Goal: Navigation & Orientation: Find specific page/section

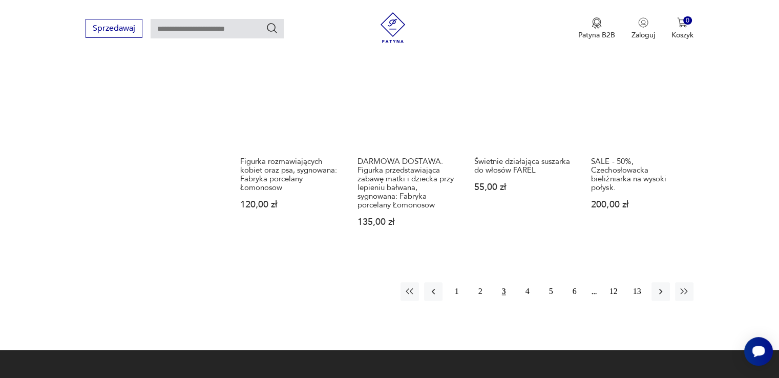
scroll to position [981, 0]
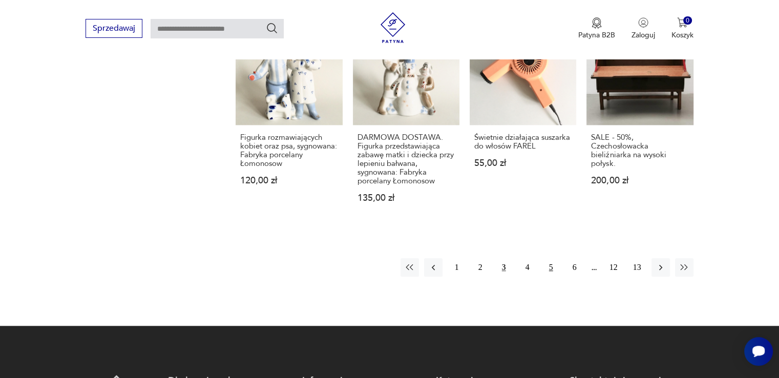
click at [551, 266] on button "5" at bounding box center [551, 267] width 18 height 18
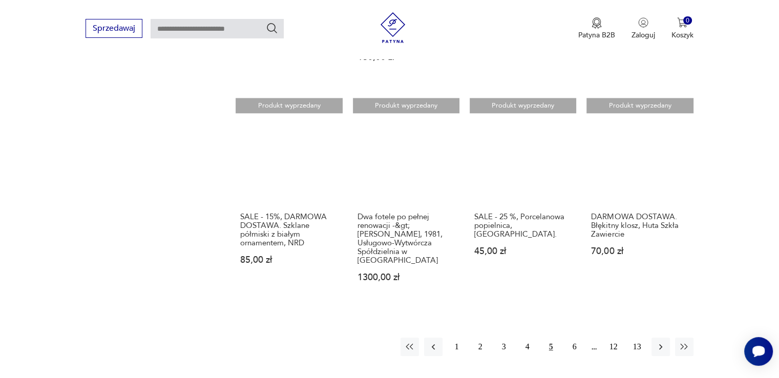
scroll to position [939, 0]
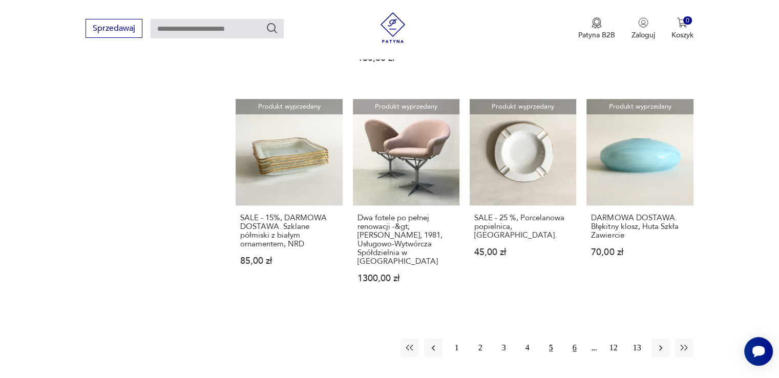
click at [574, 339] on button "6" at bounding box center [574, 348] width 18 height 18
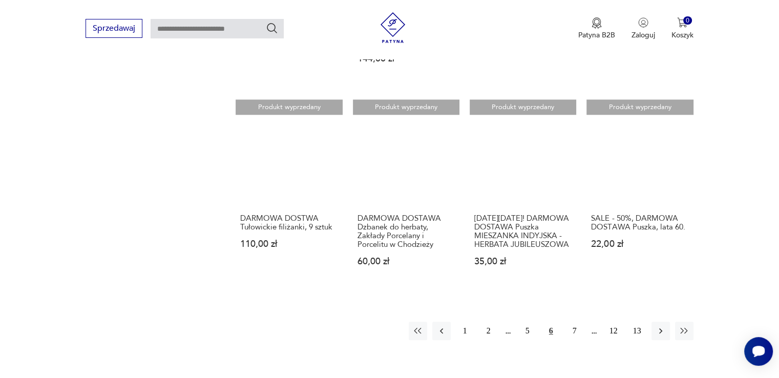
scroll to position [938, 0]
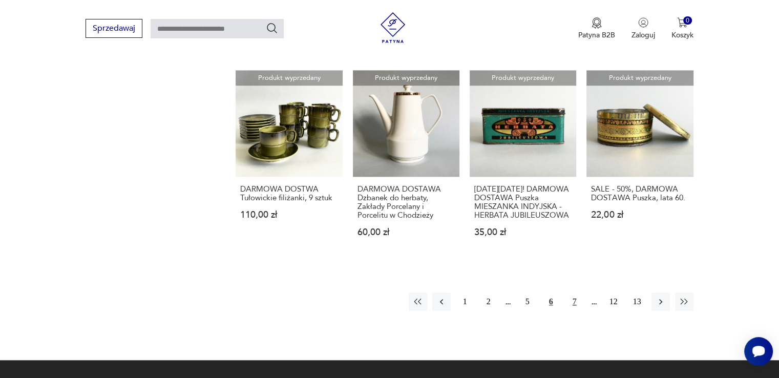
click at [574, 292] on button "7" at bounding box center [574, 301] width 18 height 18
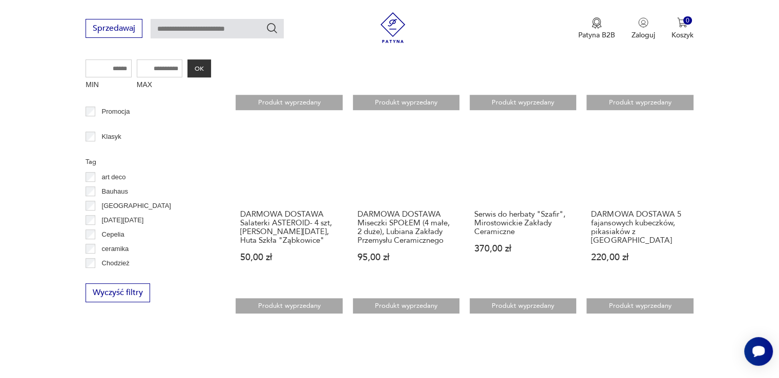
scroll to position [558, 0]
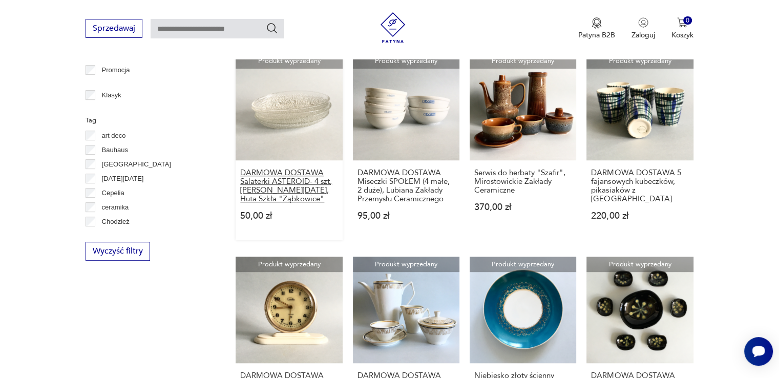
click at [274, 175] on h3 "DARMOWA DOSTAWA Salaterki ASTEROID- 4 szt, Jan Sylwester Drost, Huta Szkła "Ząb…" at bounding box center [288, 185] width 97 height 35
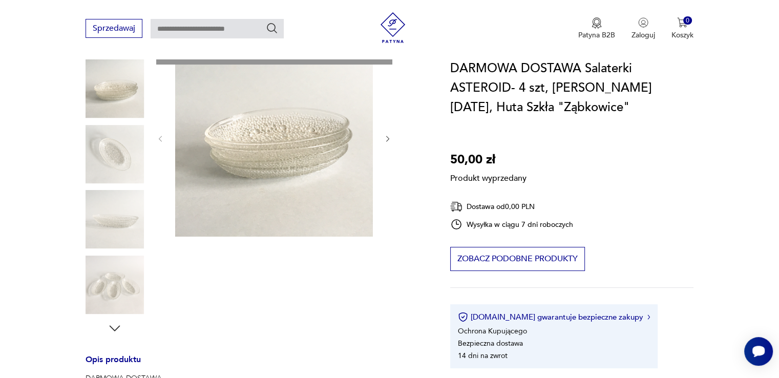
scroll to position [60, 0]
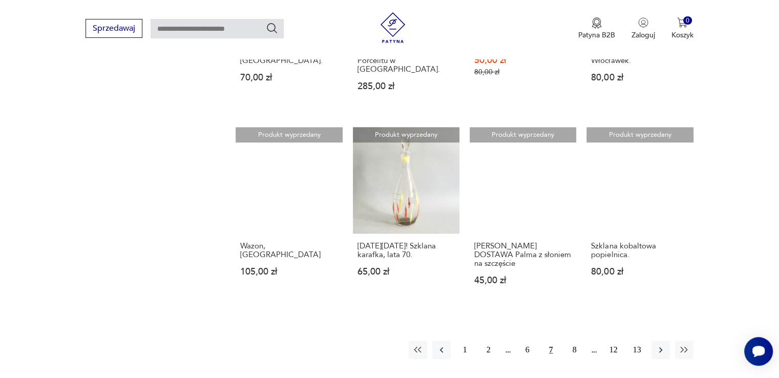
scroll to position [901, 0]
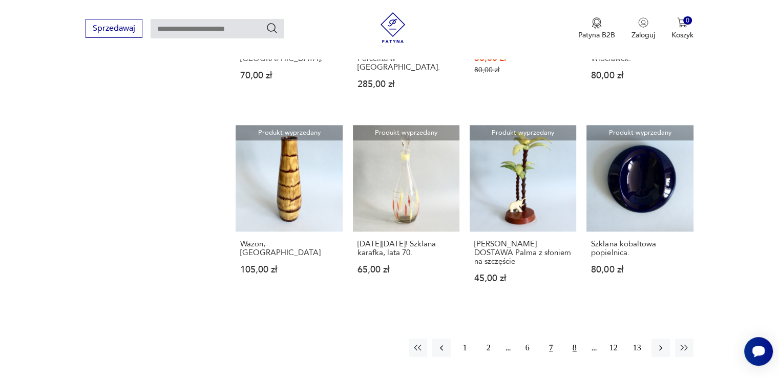
click at [575, 339] on button "8" at bounding box center [574, 348] width 18 height 18
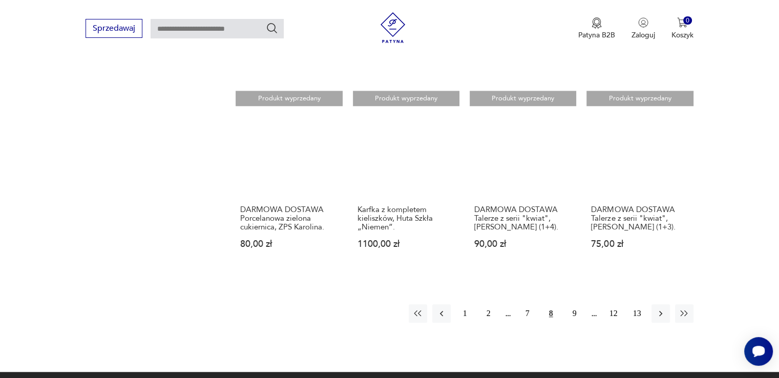
scroll to position [1042, 0]
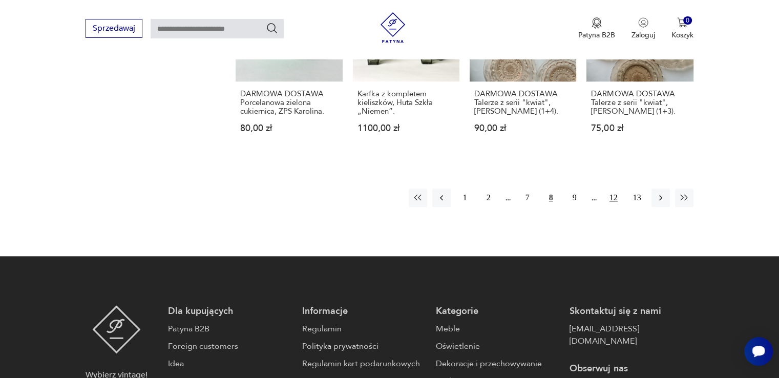
click at [614, 188] on button "12" at bounding box center [613, 197] width 18 height 18
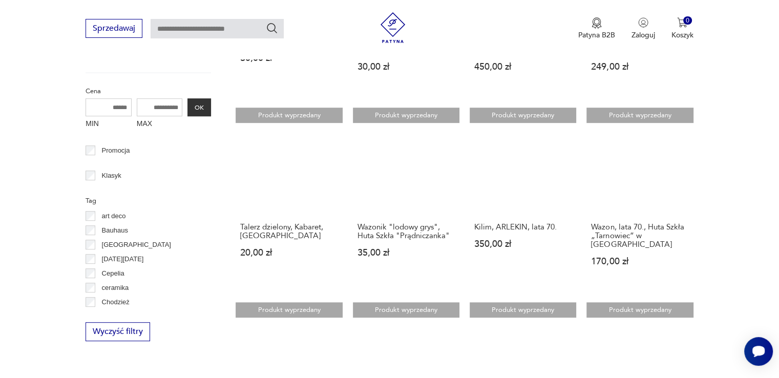
scroll to position [585, 0]
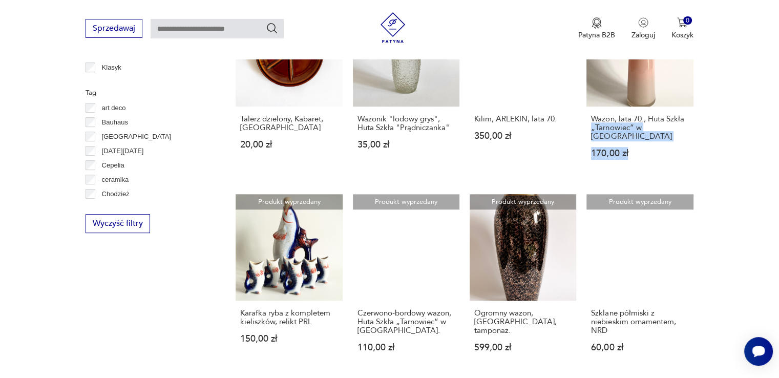
drag, startPoint x: 756, startPoint y: 129, endPoint x: 765, endPoint y: 178, distance: 49.4
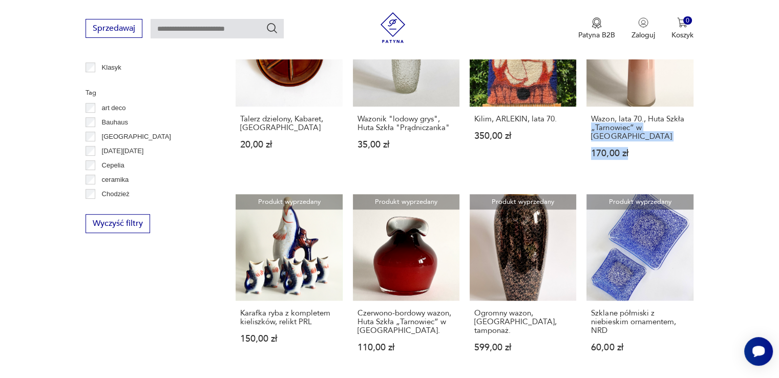
click at [765, 178] on section "Filtruj produkty Meble (20) Dekoracje (81) Kuchnia (71) Elektronika (3) Pozosta…" at bounding box center [389, 224] width 779 height 890
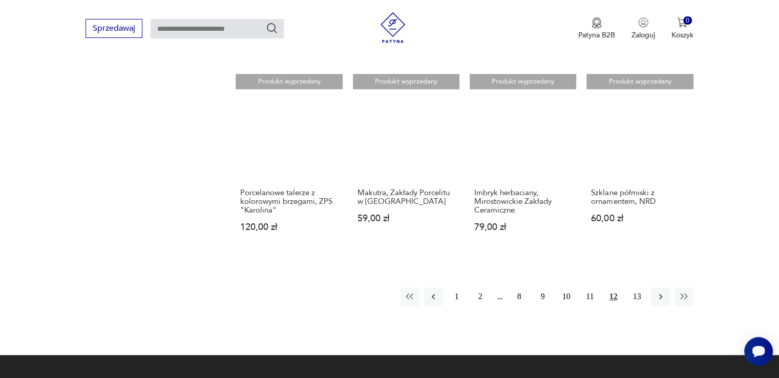
scroll to position [899, 0]
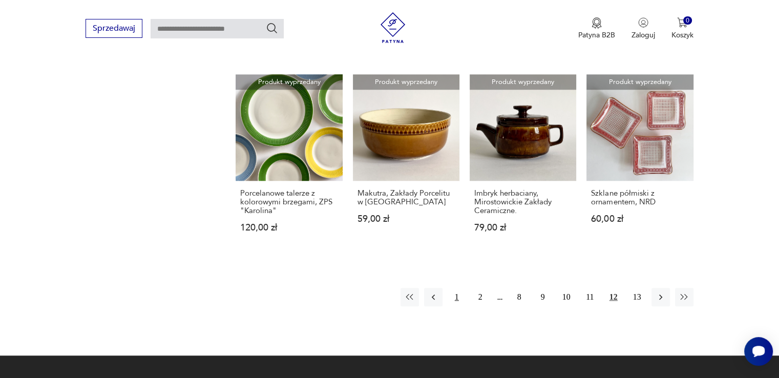
click at [454, 298] on button "1" at bounding box center [457, 297] width 18 height 18
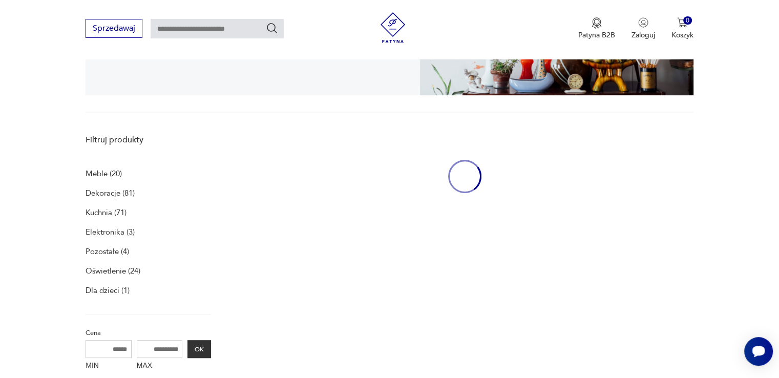
scroll to position [211, 0]
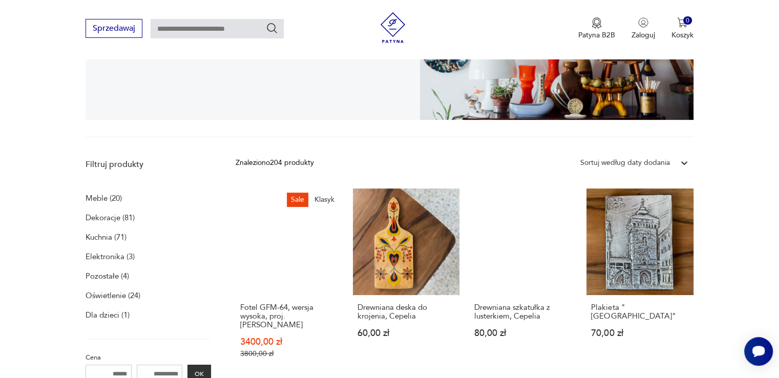
click at [108, 296] on p "Oświetlenie (24)" at bounding box center [113, 295] width 55 height 14
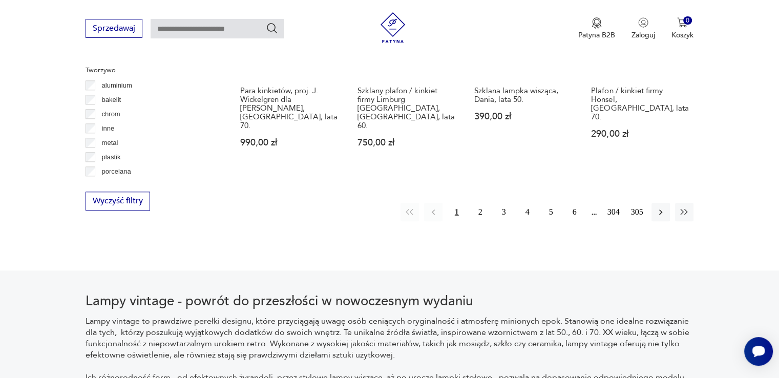
scroll to position [1077, 0]
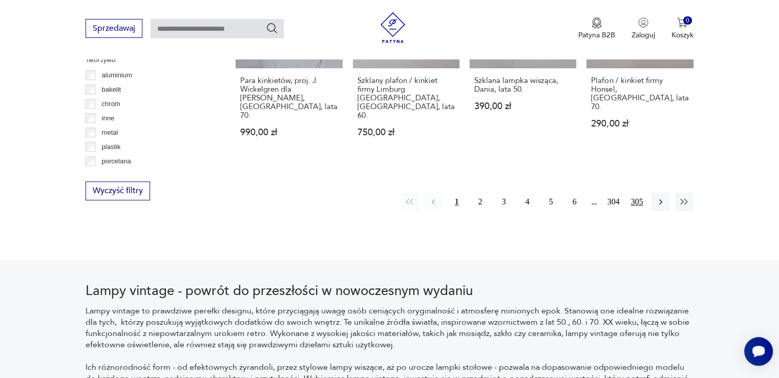
click at [638, 193] on button "305" at bounding box center [637, 202] width 18 height 18
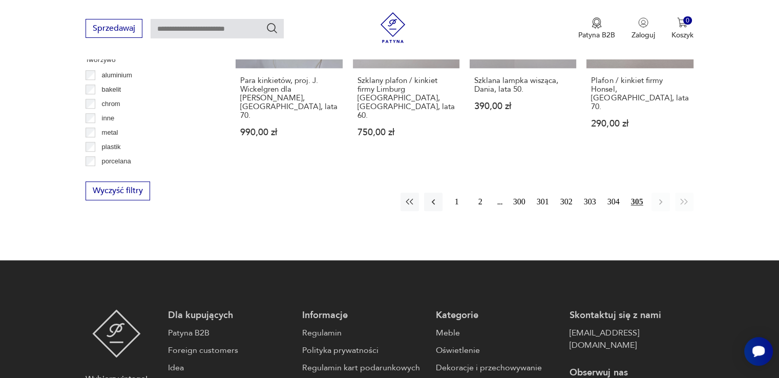
click at [638, 193] on button "305" at bounding box center [637, 202] width 18 height 18
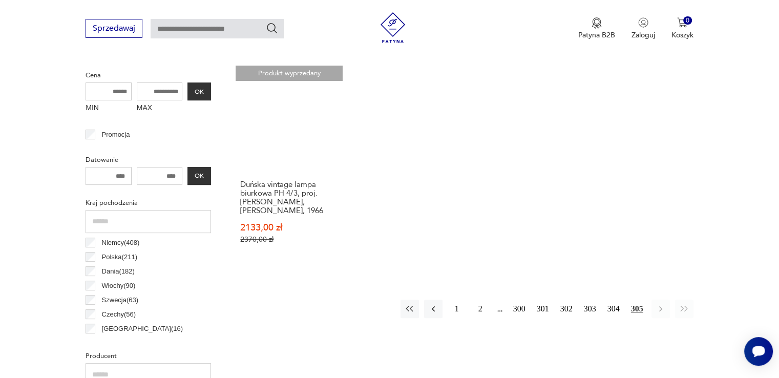
scroll to position [363, 0]
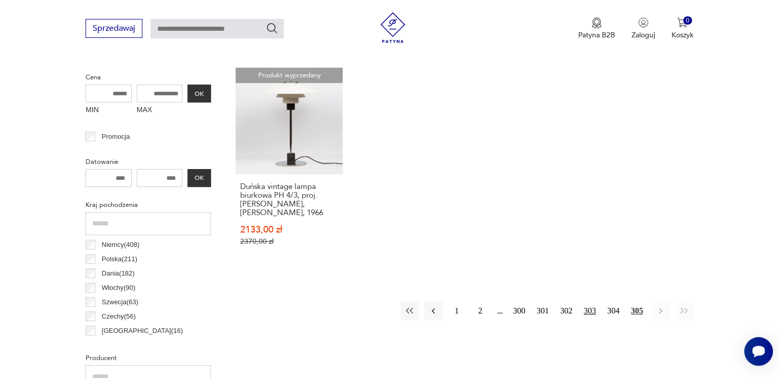
click at [592, 312] on button "303" at bounding box center [590, 311] width 18 height 18
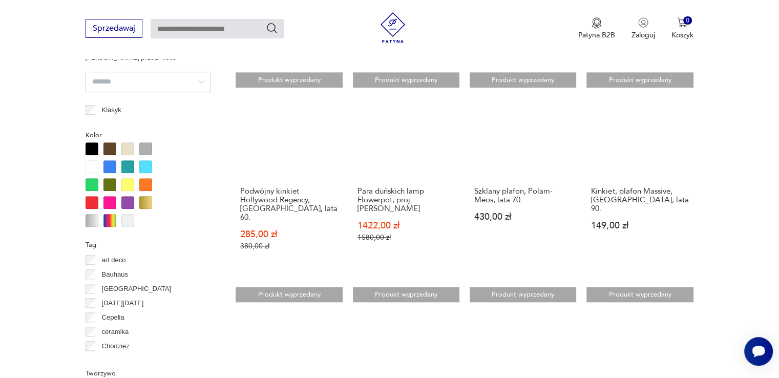
scroll to position [935, 0]
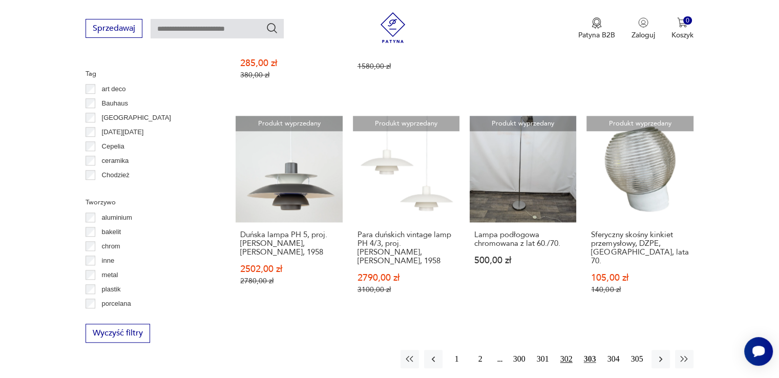
click at [565, 350] on button "302" at bounding box center [566, 359] width 18 height 18
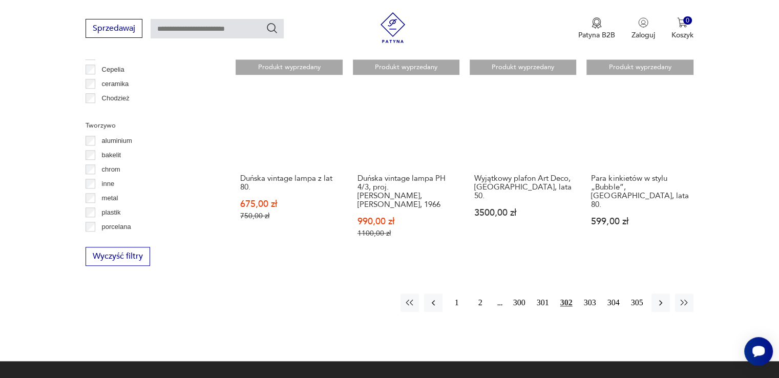
scroll to position [1064, 0]
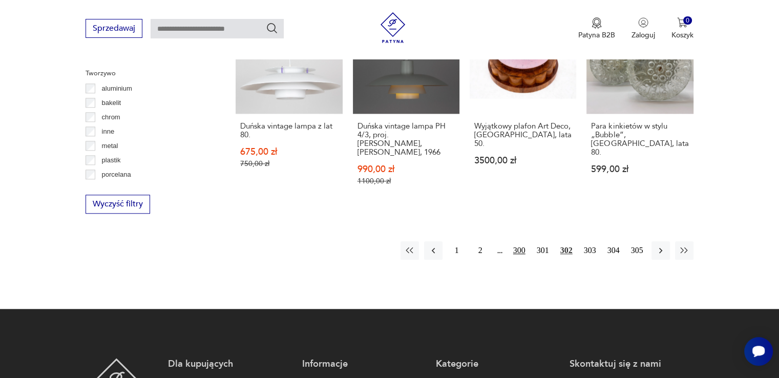
click at [520, 241] on button "300" at bounding box center [519, 250] width 18 height 18
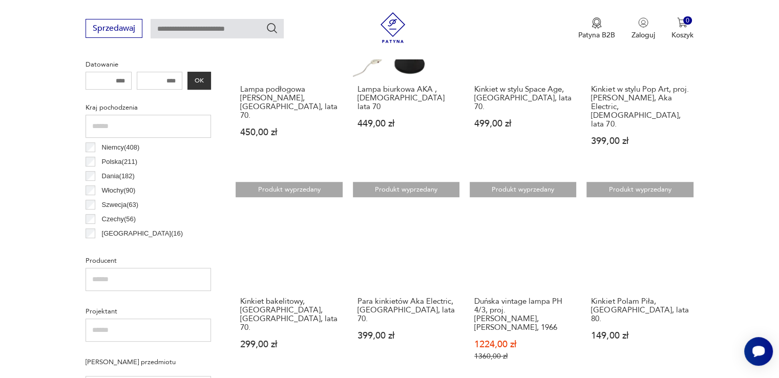
scroll to position [459, 0]
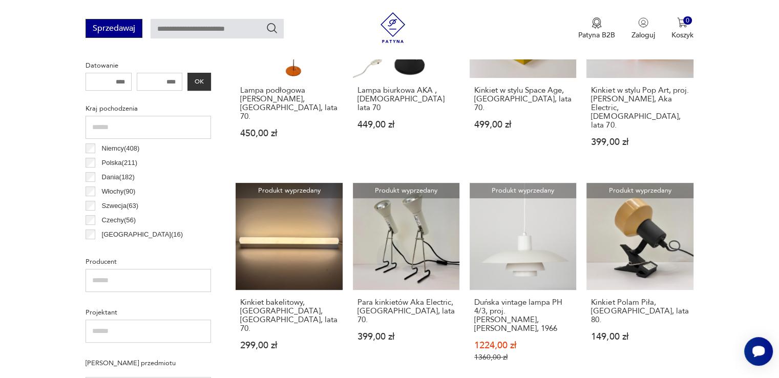
click at [96, 25] on button "Sprzedawaj" at bounding box center [114, 28] width 57 height 19
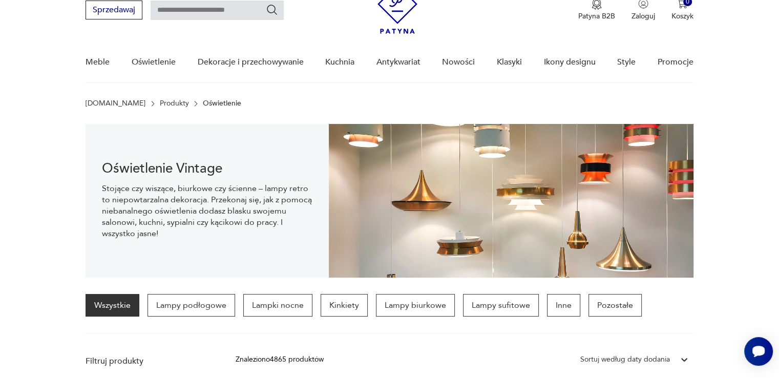
scroll to position [36, 0]
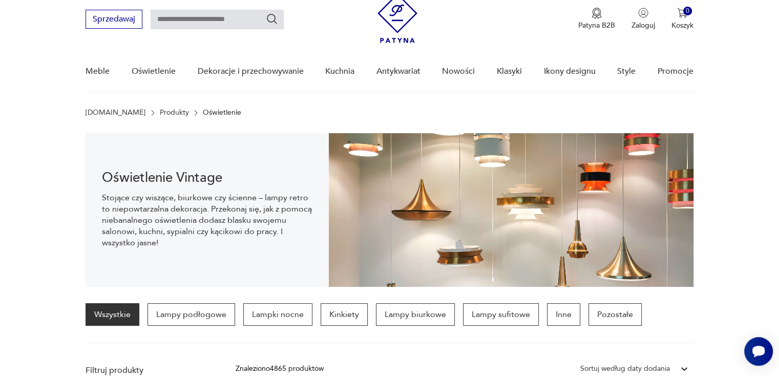
click at [777, 81] on nav "Sprzedawaj Patyna B2B Zaloguj 0 Koszyk Twój koszyk ( 0 ) Brak produktów w koszy…" at bounding box center [389, 39] width 779 height 108
drag, startPoint x: 777, startPoint y: 81, endPoint x: 633, endPoint y: 43, distance: 148.9
click at [633, 43] on nav "Sprzedawaj Patyna B2B Zaloguj 0 Koszyk Twój koszyk ( 0 ) Brak produktów w koszy…" at bounding box center [389, 39] width 779 height 108
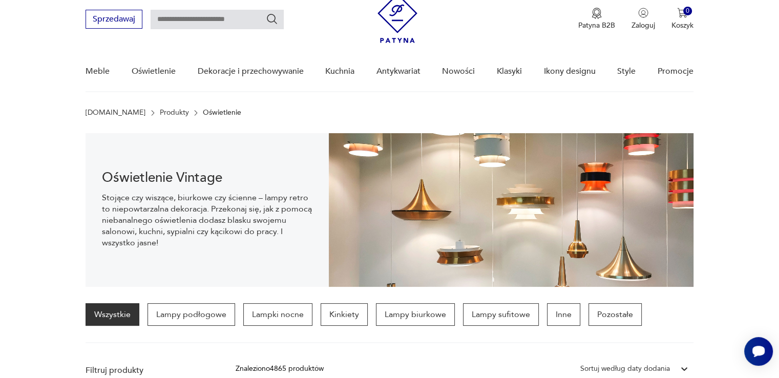
click at [286, 50] on nav "Sprzedawaj Patyna B2B Zaloguj 0 Koszyk Twój koszyk ( 0 ) Brak produktów w koszy…" at bounding box center [389, 39] width 779 height 108
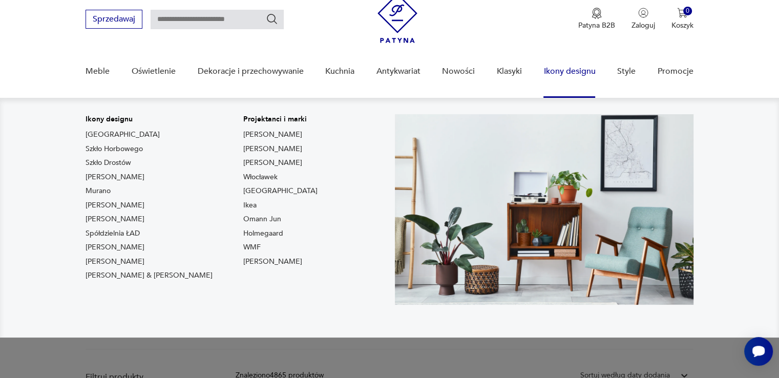
click at [322, 194] on div "Ikony designu [GEOGRAPHIC_DATA] Szkło Horbowego Szkło Drostów Lampy [PERSON_NAM…" at bounding box center [235, 199] width 299 height 171
drag, startPoint x: 322, startPoint y: 194, endPoint x: 314, endPoint y: 177, distance: 19.0
click at [314, 177] on div "Ikony designu [GEOGRAPHIC_DATA] Szkło Horbowego Szkło Drostów Lampy [PERSON_NAM…" at bounding box center [235, 199] width 299 height 171
click at [304, 161] on div "Ikony designu [GEOGRAPHIC_DATA] Szkło Horbowego Szkło Drostów Lampy [PERSON_NAM…" at bounding box center [235, 199] width 299 height 171
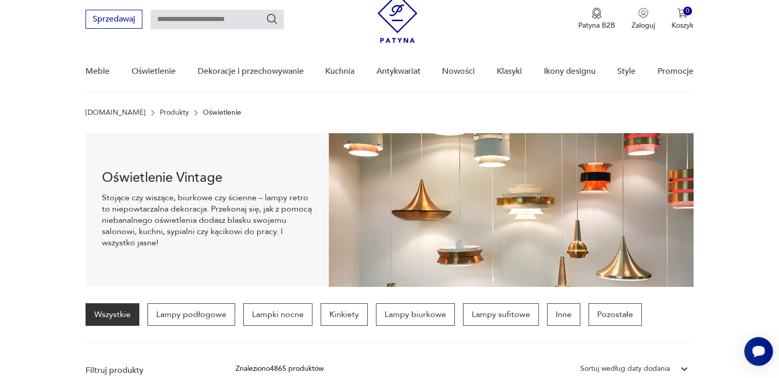
click at [129, 91] on div "Meble Oświetlenie Dekoracje i przechowywanie Kuchnia Antykwariat Nowości Klasyk…" at bounding box center [389, 72] width 607 height 40
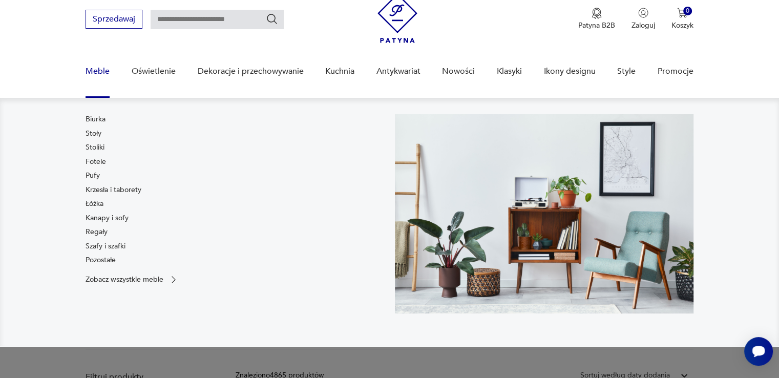
click at [96, 71] on link "Meble" at bounding box center [98, 71] width 24 height 39
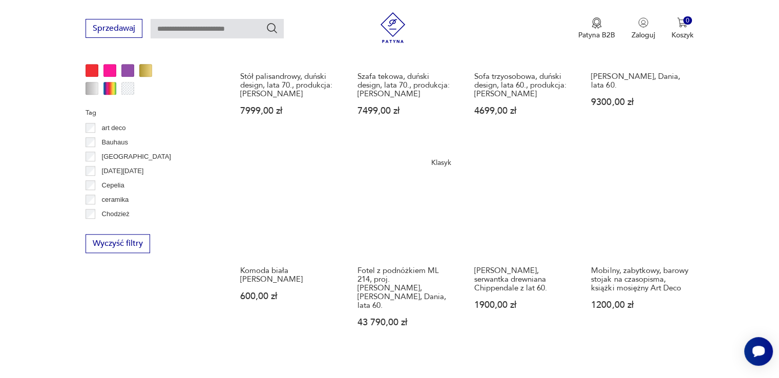
scroll to position [1061, 0]
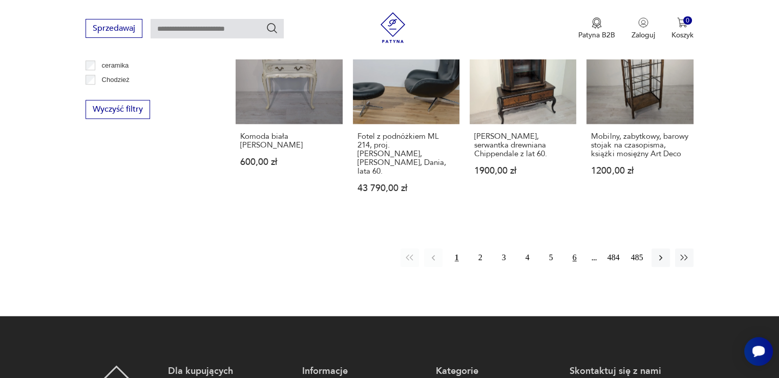
click at [569, 248] on button "6" at bounding box center [574, 257] width 18 height 18
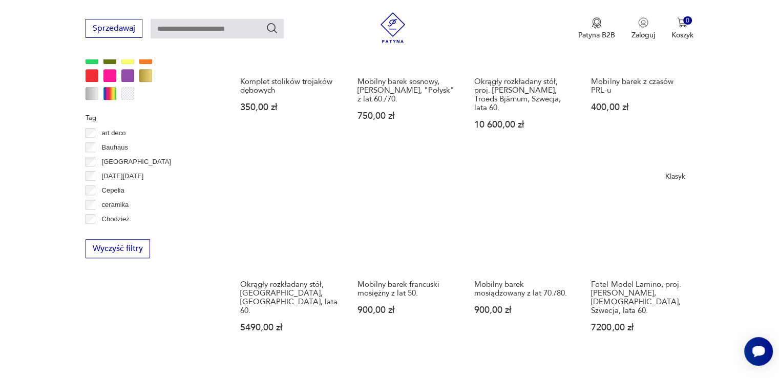
scroll to position [950, 0]
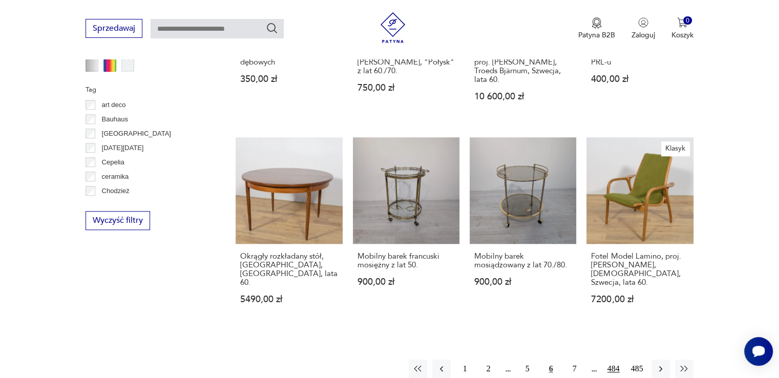
click at [617, 360] on button "484" at bounding box center [613, 369] width 18 height 18
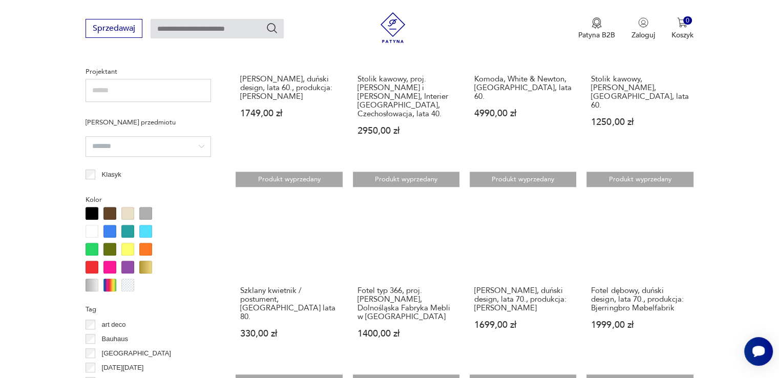
scroll to position [765, 0]
